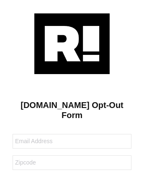
click at [72, 43] on img at bounding box center [72, 43] width 76 height 61
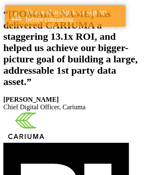
scroll to position [154, 0]
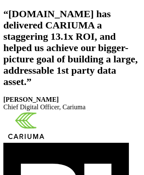
scroll to position [141, 0]
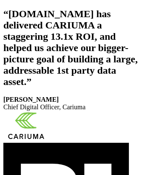
scroll to position [154, 0]
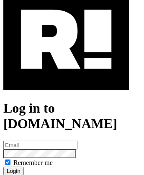
click at [66, 76] on img at bounding box center [66, 40] width 126 height 102
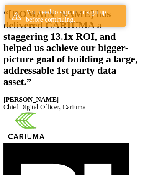
scroll to position [154, 0]
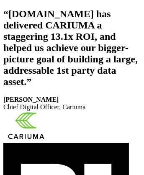
scroll to position [141, 0]
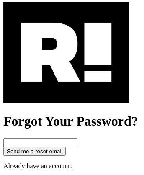
click at [66, 89] on img at bounding box center [66, 53] width 126 height 102
